Goal: Check status: Check status

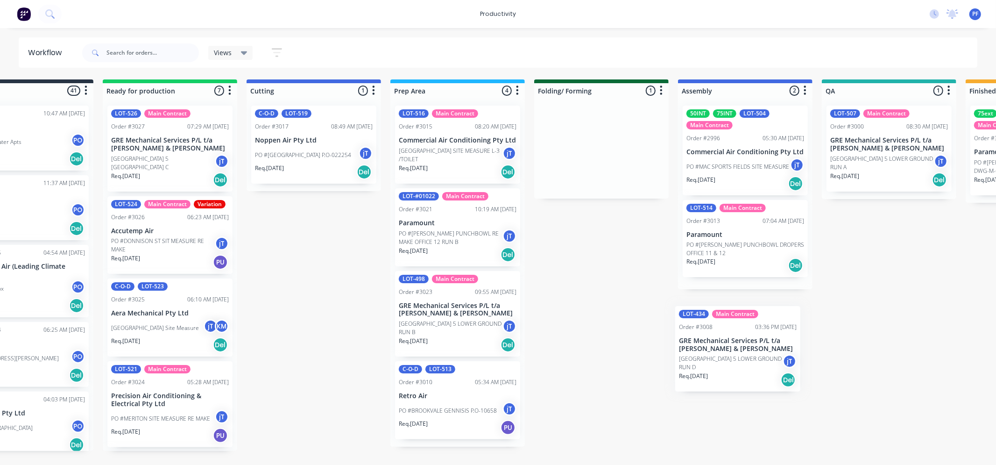
scroll to position [0, 62]
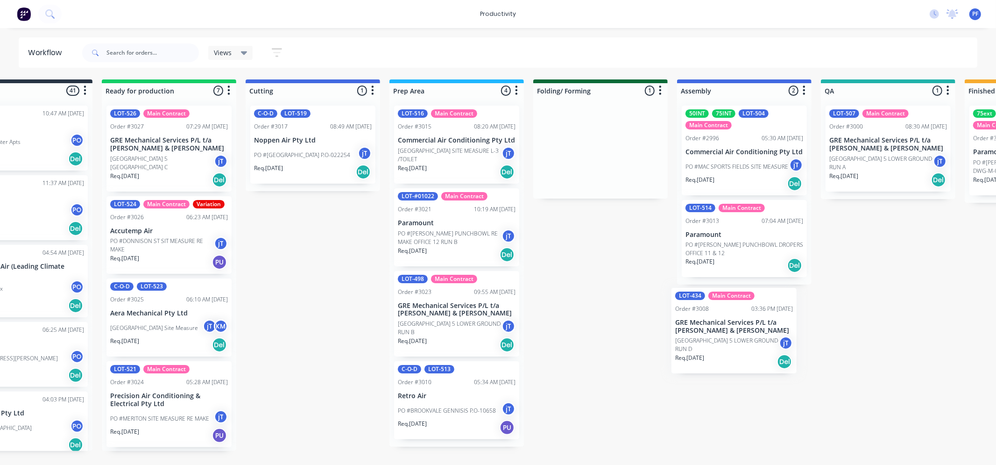
drag, startPoint x: 571, startPoint y: 148, endPoint x: 704, endPoint y: 318, distance: 216.3
click at [703, 319] on div "Submitted 41 Order #240 10:47 AM [DATE] Retro Air PO #Freshwater Apts PO Req. […" at bounding box center [845, 264] width 1828 height 371
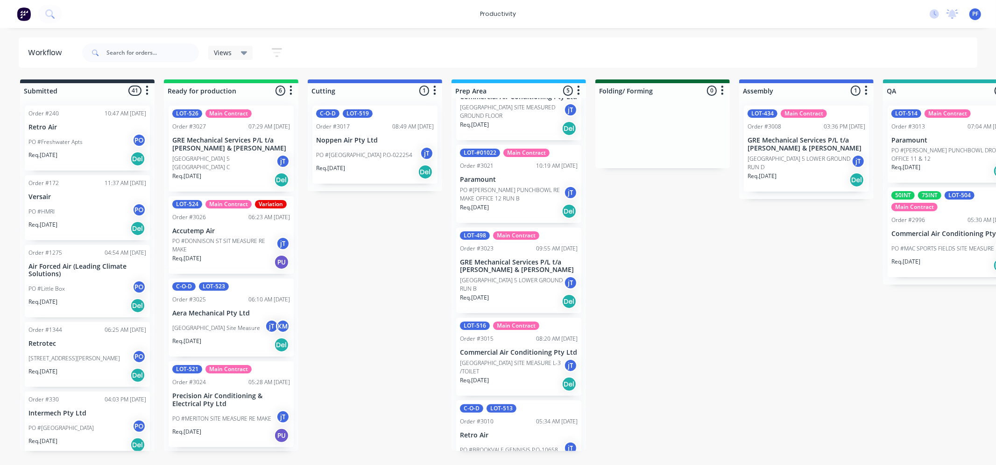
scroll to position [85, 0]
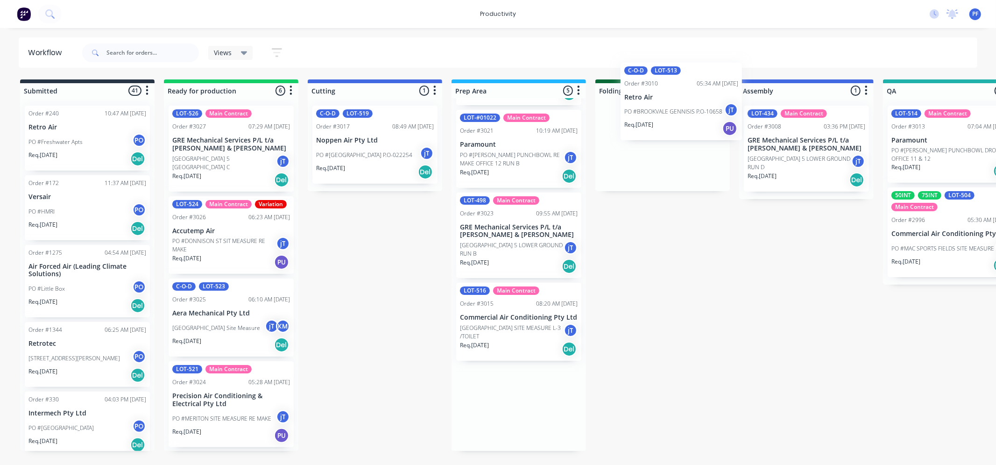
drag, startPoint x: 495, startPoint y: 413, endPoint x: 643, endPoint y: 99, distance: 346.5
click at [643, 99] on div "Submitted 41 Order #240 10:47 AM [DATE] Retro Air PO #Freshwater Apts PO Req. […" at bounding box center [907, 264] width 1828 height 371
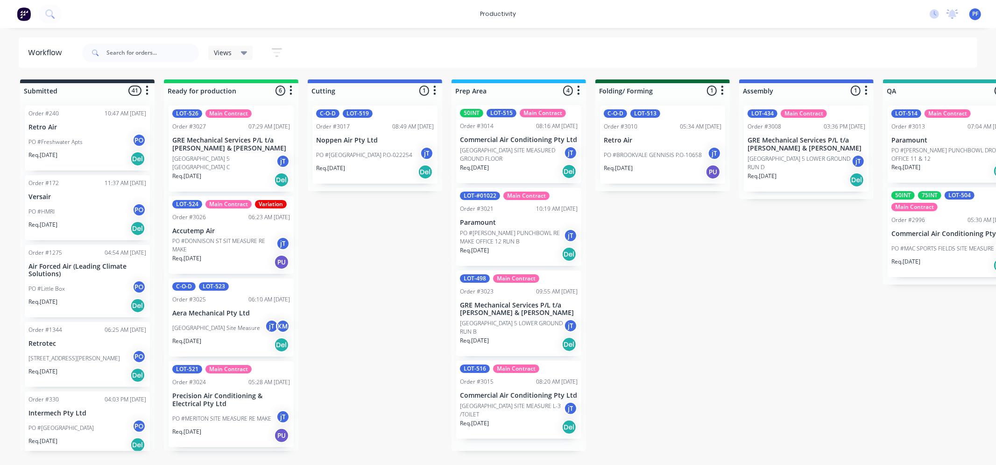
scroll to position [3, 0]
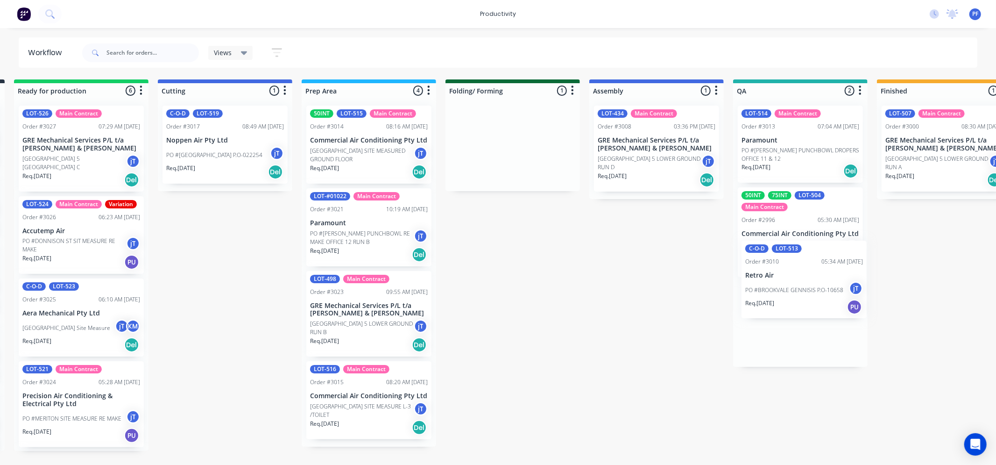
scroll to position [0, 169]
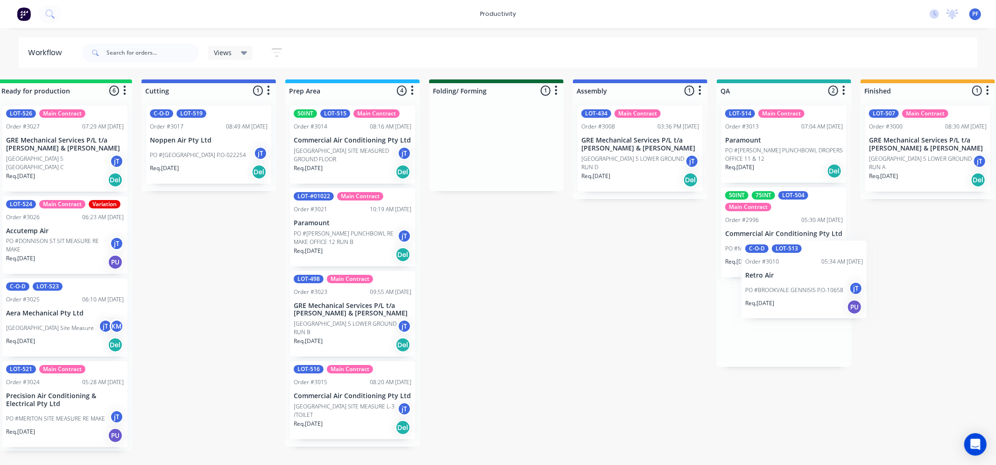
drag, startPoint x: 657, startPoint y: 153, endPoint x: 803, endPoint y: 285, distance: 197.7
click at [803, 285] on div "Submitted 41 Order #240 10:47 AM 24/09/24 Retro Air PO #Freshwater Apts PO Req.…" at bounding box center [740, 264] width 1828 height 371
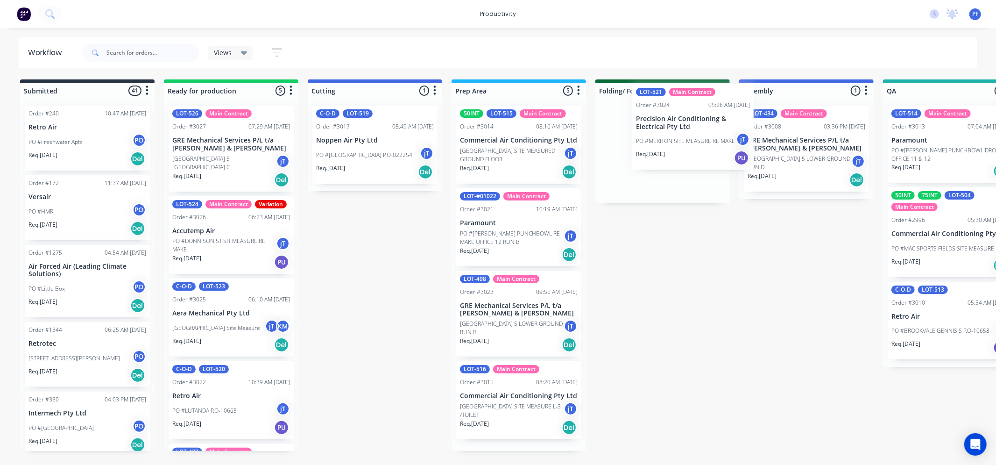
drag, startPoint x: 529, startPoint y: 153, endPoint x: 666, endPoint y: 133, distance: 138.8
click at [682, 133] on div "Submitted 41 Order #240 10:47 AM [DATE] Retro Air PO #Freshwater Apts PO Req. […" at bounding box center [907, 264] width 1828 height 371
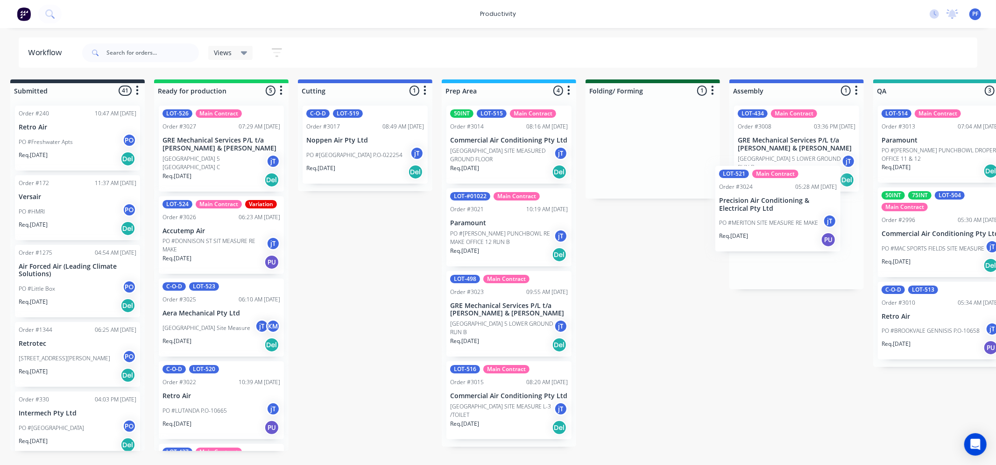
drag, startPoint x: 632, startPoint y: 170, endPoint x: 955, endPoint y: 238, distance: 330.3
click at [955, 238] on div "Submitted 41 Order #240 10:47 AM 24/09/24 Retro Air PO #Freshwater Apts PO Req.…" at bounding box center [897, 264] width 1828 height 371
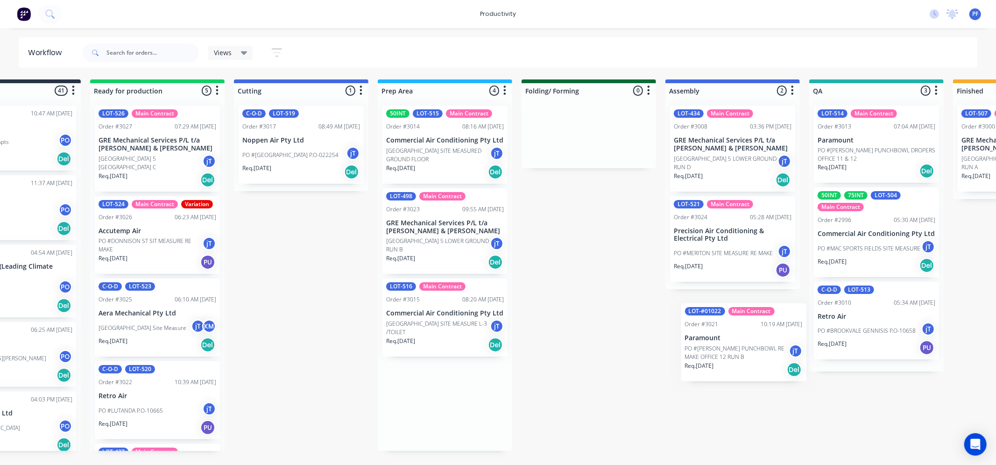
scroll to position [0, 84]
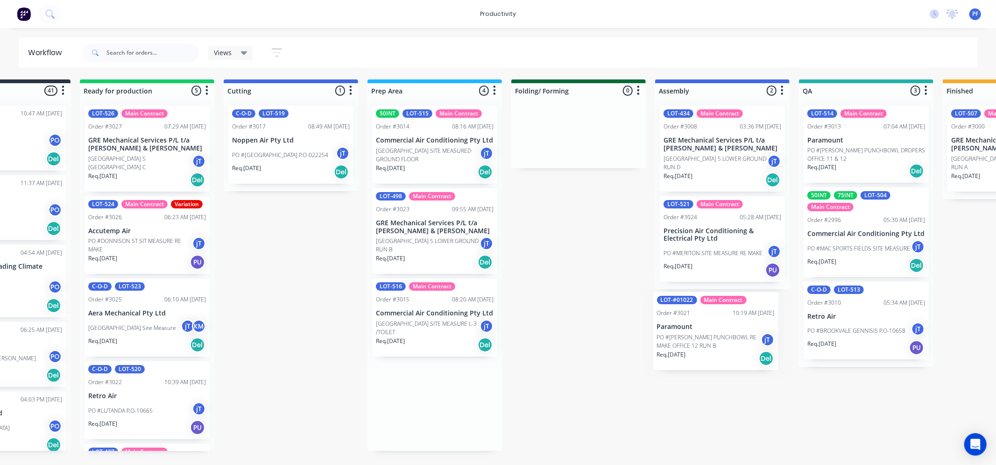
drag, startPoint x: 474, startPoint y: 235, endPoint x: 687, endPoint y: 337, distance: 235.8
click at [687, 337] on div "Submitted 41 Order #240 10:47 AM 24/09/24 Retro Air PO #Freshwater Apts PO Req.…" at bounding box center [823, 264] width 1828 height 371
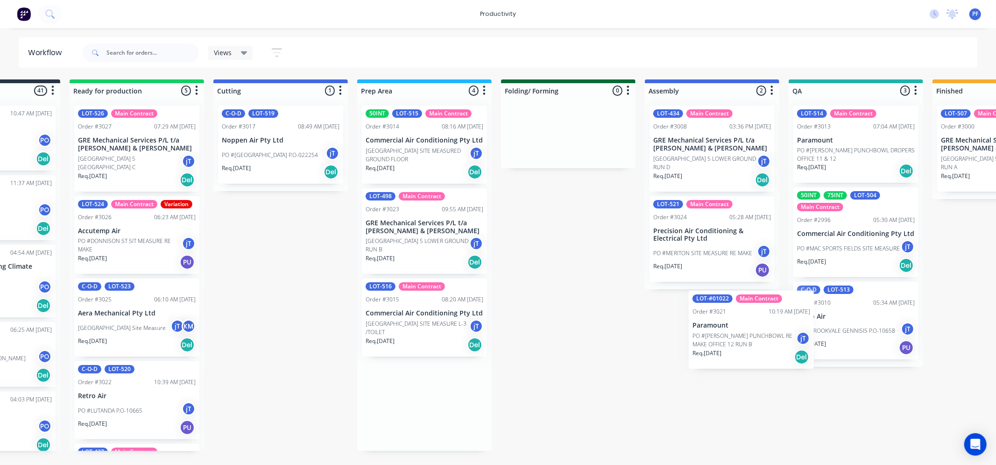
scroll to position [0, 97]
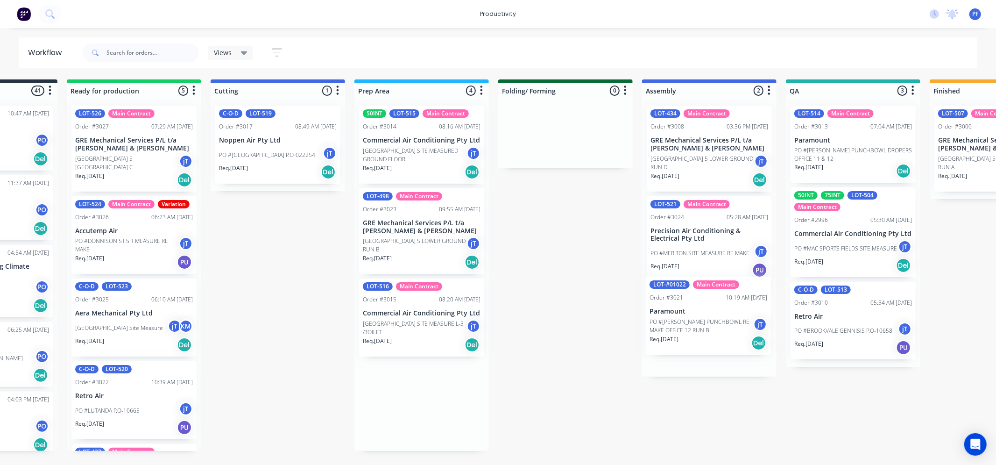
drag, startPoint x: 453, startPoint y: 250, endPoint x: 685, endPoint y: 321, distance: 242.2
click at [685, 321] on div "Submitted 41 Order #240 10:47 AM 24/09/24 Retro Air PO #Freshwater Apts PO Req.…" at bounding box center [810, 264] width 1828 height 371
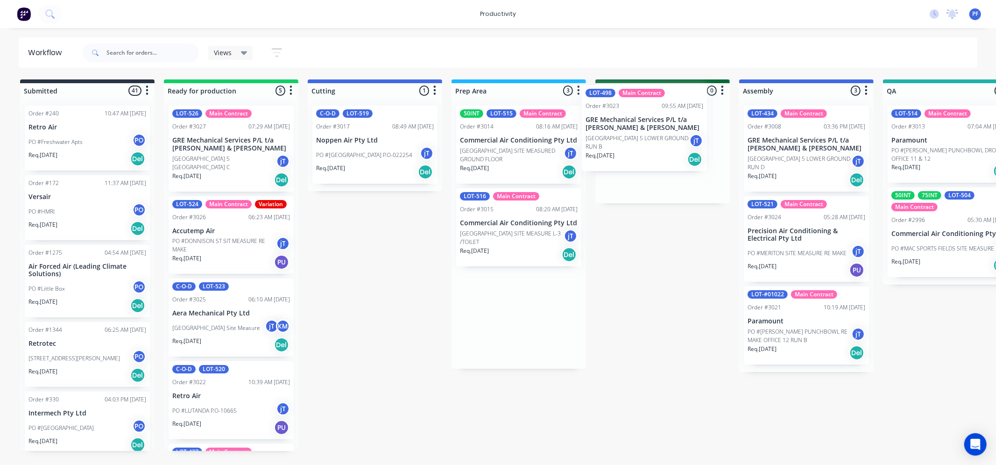
drag, startPoint x: 497, startPoint y: 228, endPoint x: 627, endPoint y: 127, distance: 165.0
click at [627, 127] on div "Submitted 41 Order #240 10:47 AM [DATE] Retro Air PO #Freshwater Apts PO Req. […" at bounding box center [907, 264] width 1828 height 371
